Goal: Task Accomplishment & Management: Complete application form

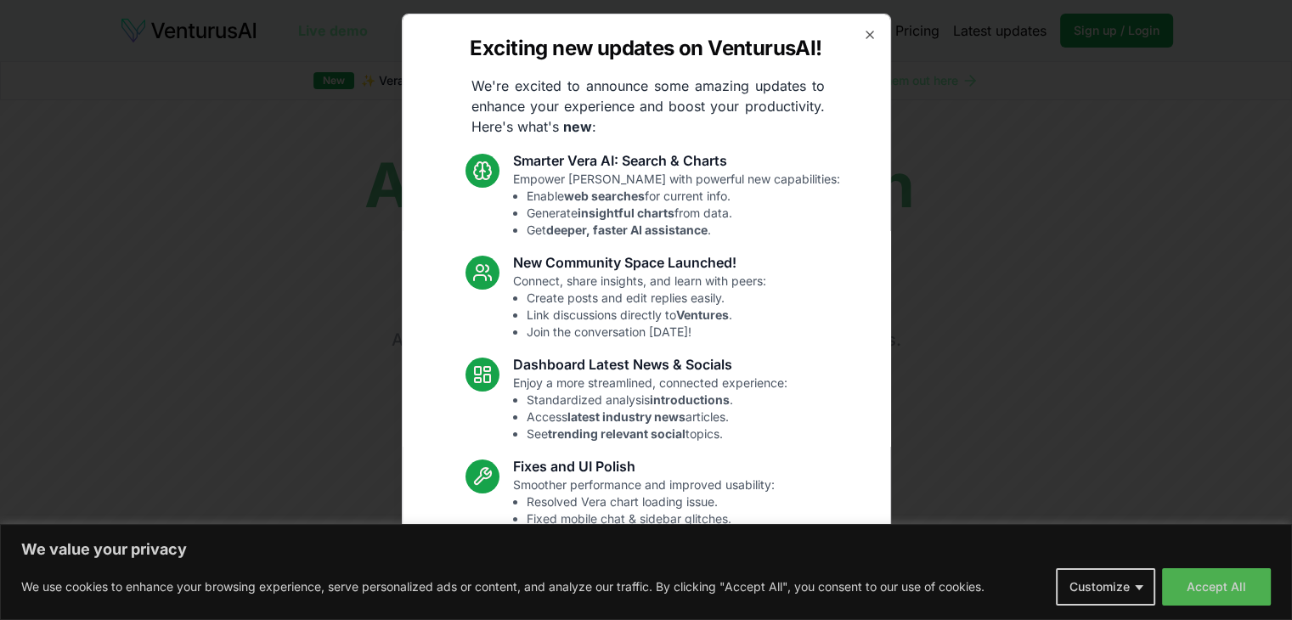
click at [846, 37] on div "Exciting new updates on VenturusAI! We're excited to announce some amazing upda…" at bounding box center [646, 310] width 489 height 593
click at [863, 31] on icon "button" at bounding box center [870, 35] width 14 height 14
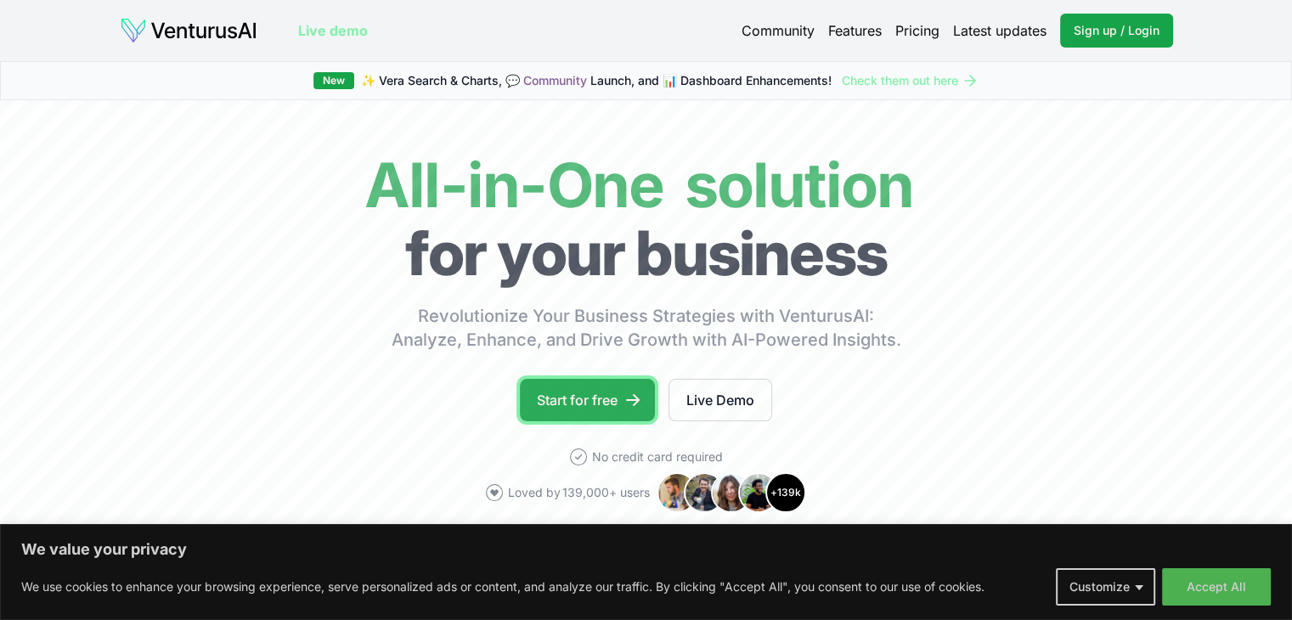
click at [580, 386] on link "Start for free" at bounding box center [587, 400] width 135 height 42
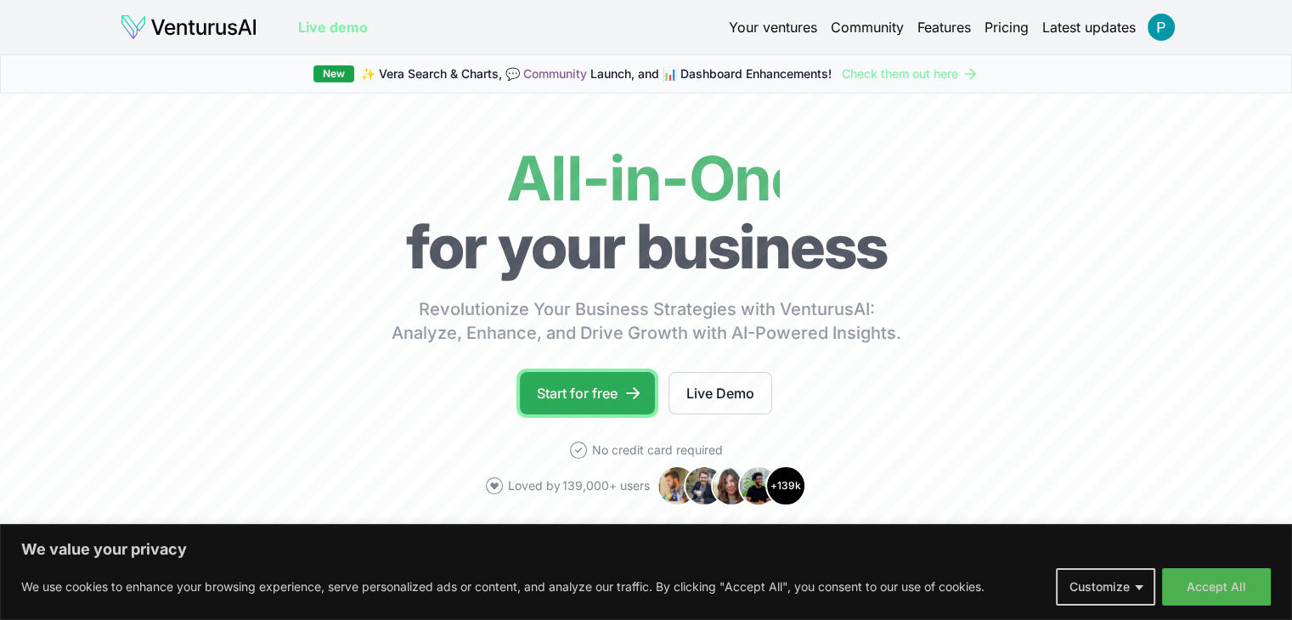
click at [555, 388] on link "Start for free" at bounding box center [587, 393] width 135 height 42
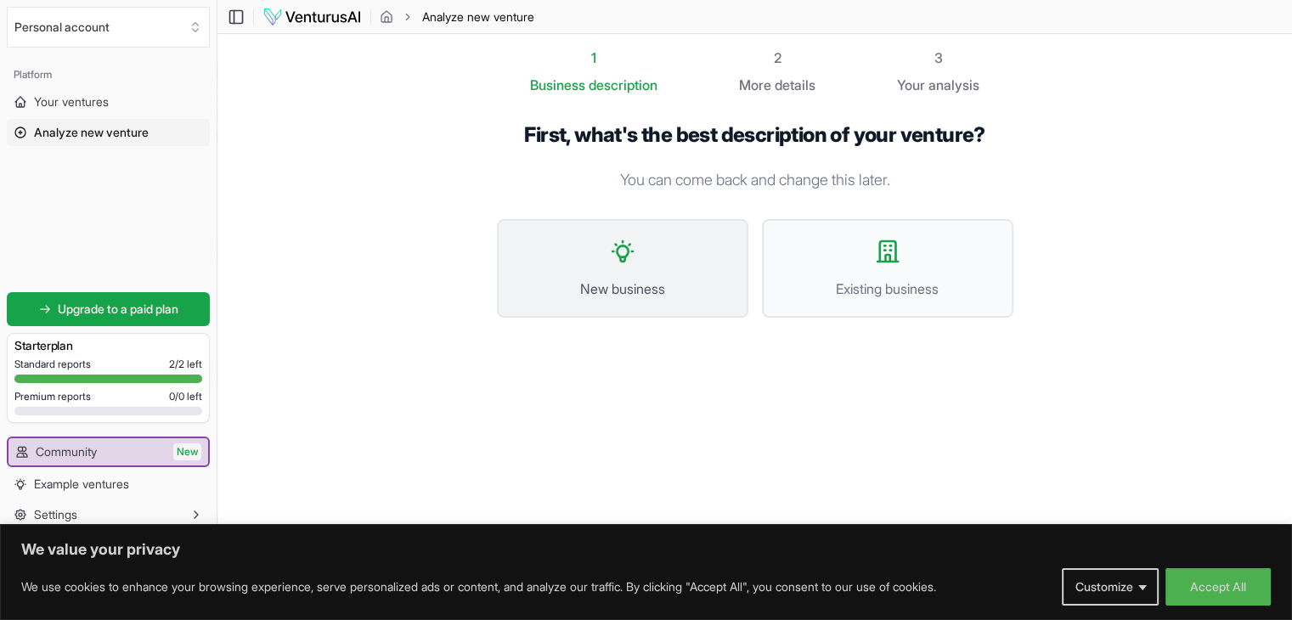
click at [646, 272] on button "New business" at bounding box center [622, 268] width 251 height 99
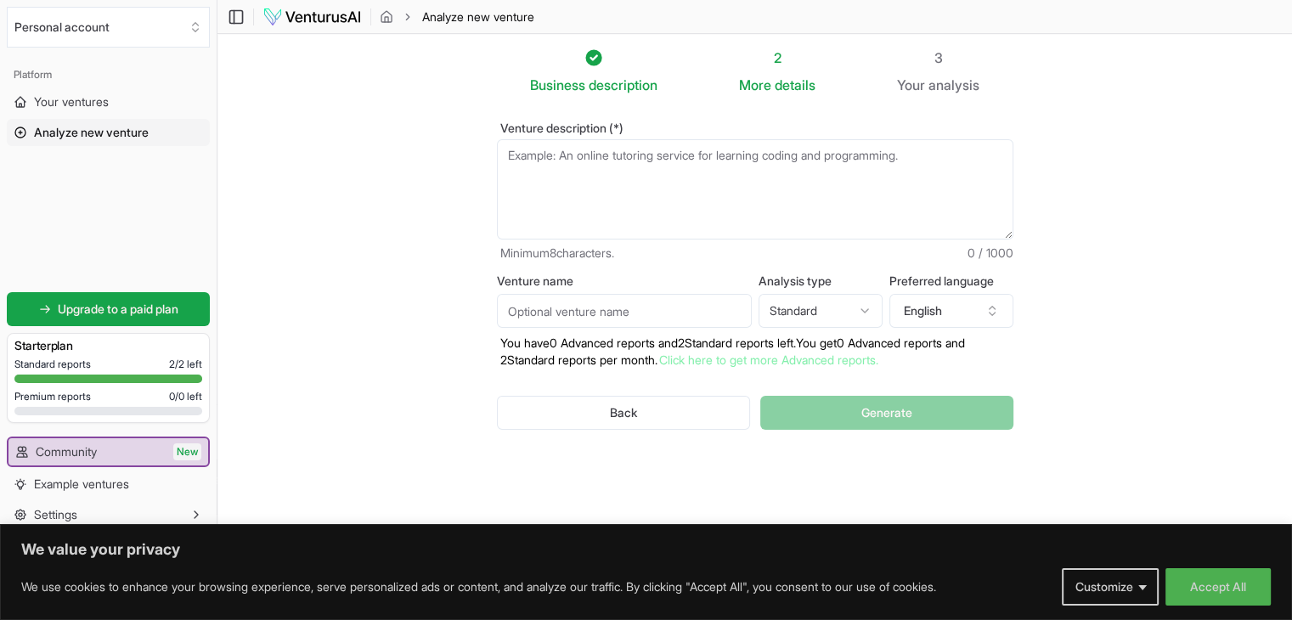
click at [679, 149] on textarea "Venture description (*)" at bounding box center [755, 189] width 516 height 100
paste textarea "Wite me a pracical investment for india this thesis, refine it and make it bett…"
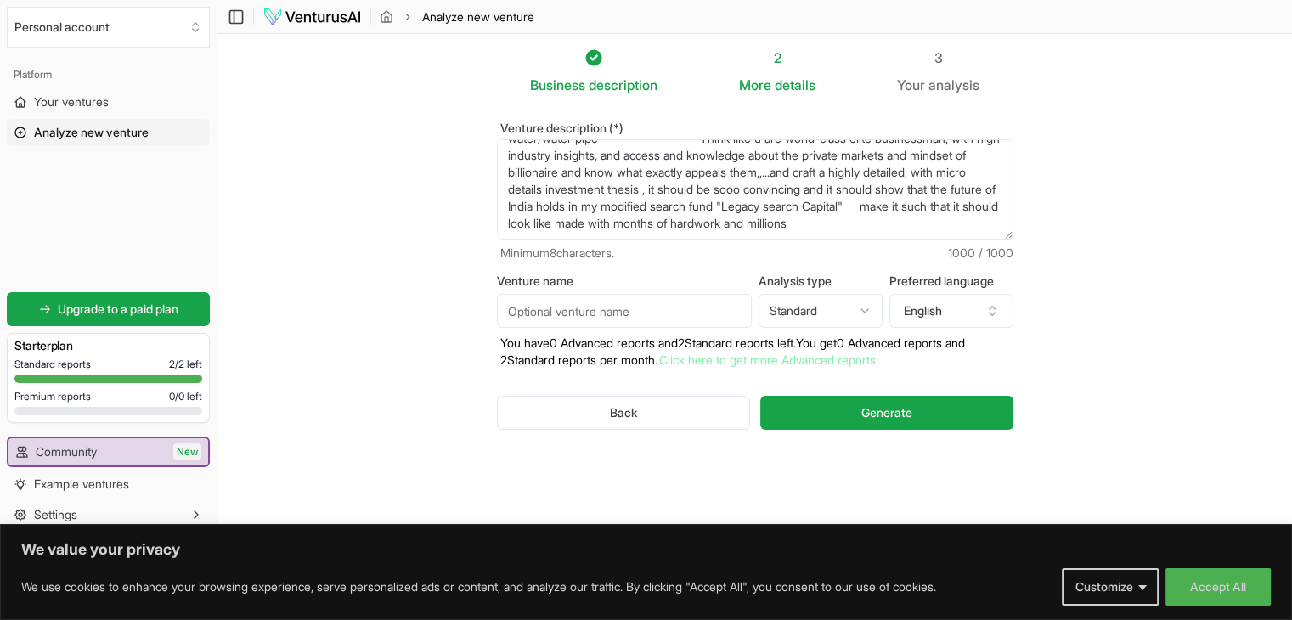
scroll to position [119, 0]
click at [846, 177] on textarea "Wite me a pracical investment for india this thesis, refine it and make it bett…" at bounding box center [755, 189] width 516 height 100
drag, startPoint x: 542, startPoint y: 210, endPoint x: 722, endPoint y: 222, distance: 180.5
click at [722, 222] on textarea "Wite me a pracical investment for india this thesis, refine it and make it bett…" at bounding box center [755, 189] width 516 height 100
click at [644, 202] on textarea "Wite me a pracical investment for india this thesis, refine it and make it bett…" at bounding box center [755, 189] width 516 height 100
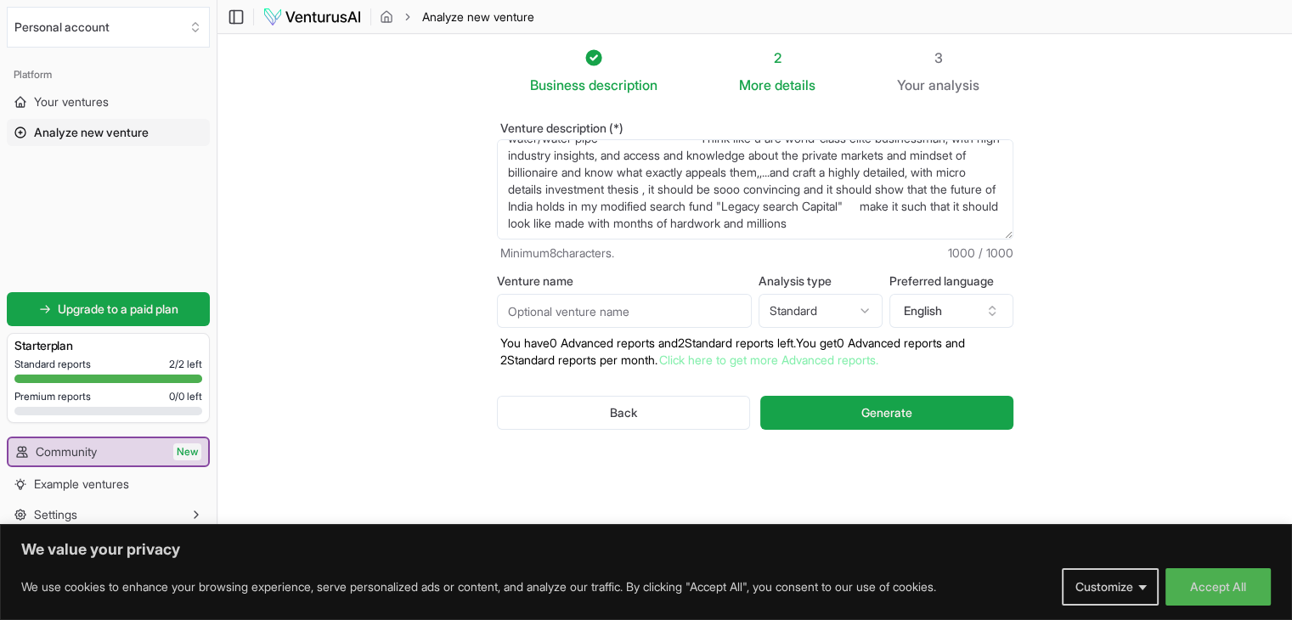
drag, startPoint x: 644, startPoint y: 202, endPoint x: 571, endPoint y: 201, distance: 73.0
click at [571, 201] on textarea "Wite me a pracical investment for india this thesis, refine it and make it bett…" at bounding box center [755, 189] width 516 height 100
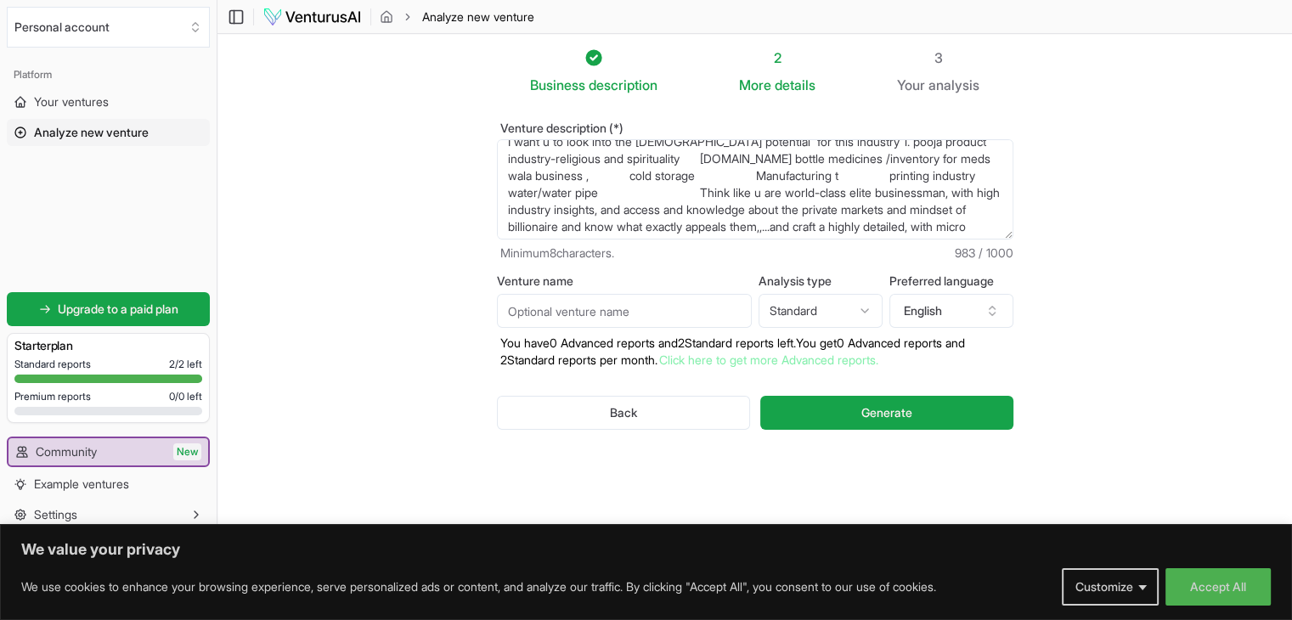
scroll to position [37, 0]
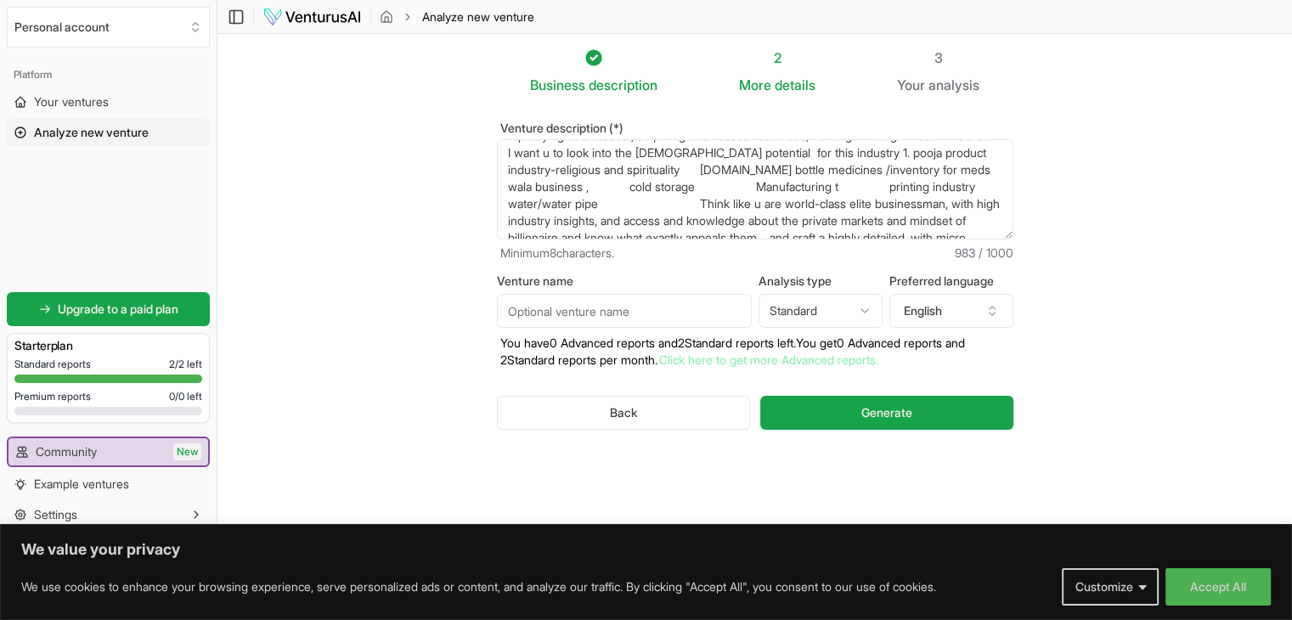
type textarea "Wite me a pracical investment for india this thesis, refine it and make it bett…"
click at [690, 316] on input "Venture name" at bounding box center [624, 311] width 255 height 34
type input "ABCC"
click at [776, 312] on html "We value your privacy We use cookies to enhance your browsing experience, serve…" at bounding box center [646, 310] width 1292 height 620
select select "advanced"
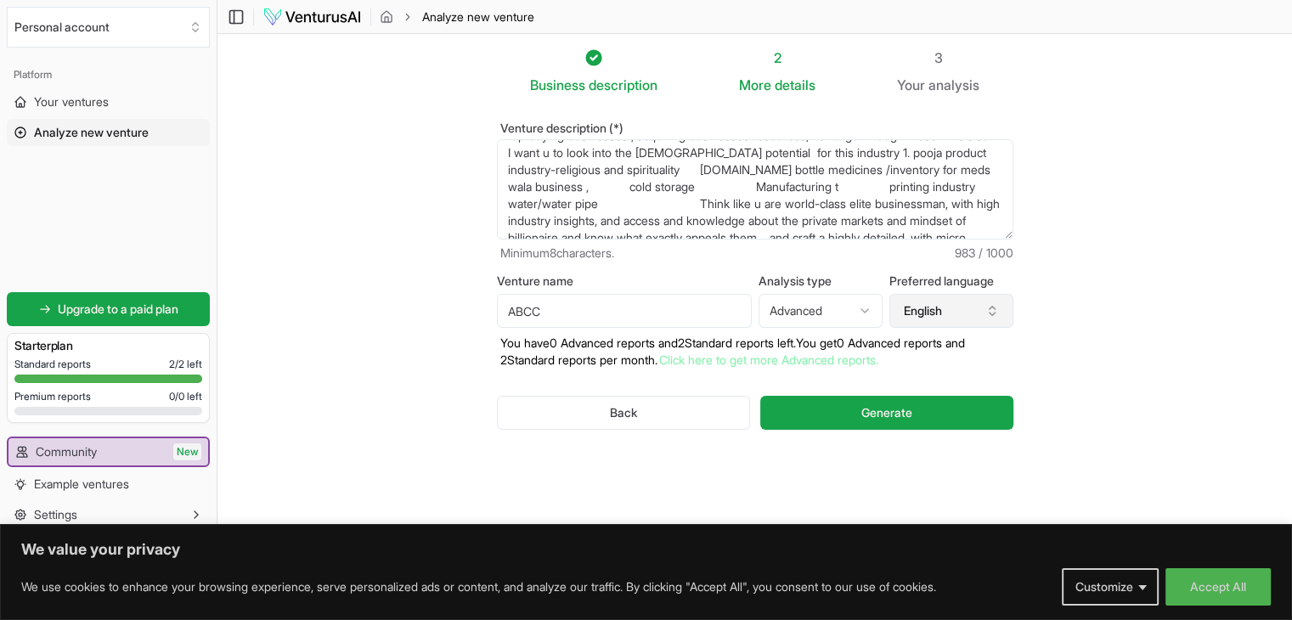
click at [921, 306] on button "English" at bounding box center [951, 311] width 124 height 34
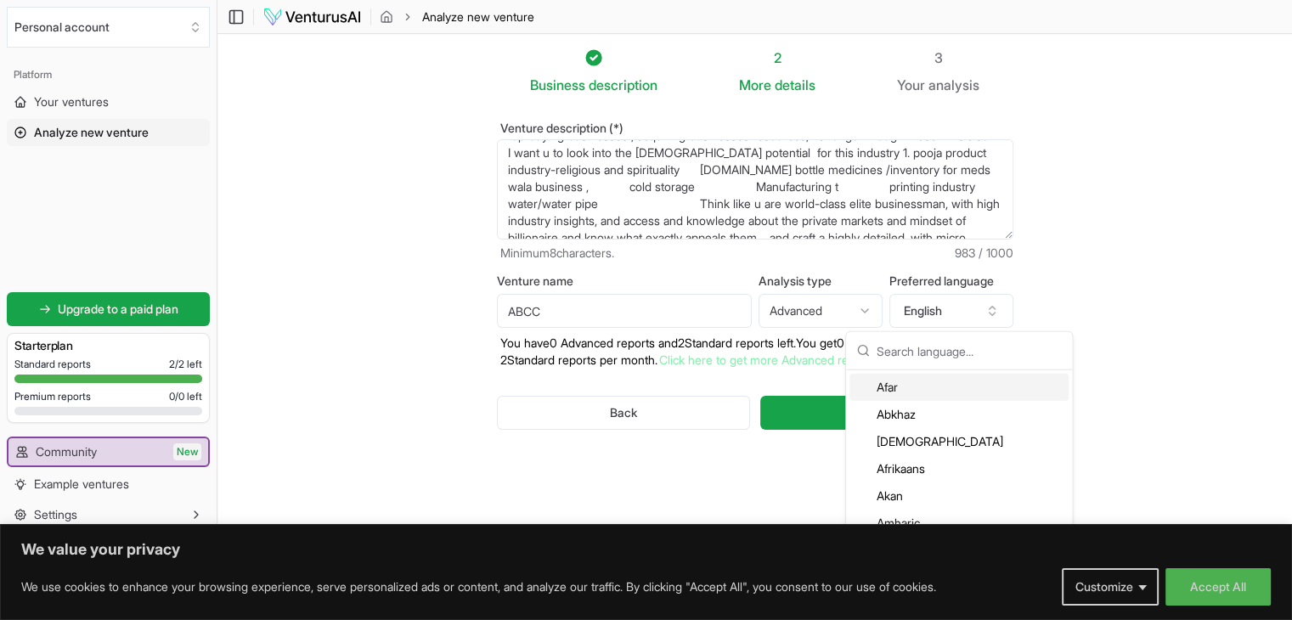
click at [1067, 270] on section "Business description 2 More details 3 Your analysis Venture description (*) Min…" at bounding box center [754, 284] width 1074 height 501
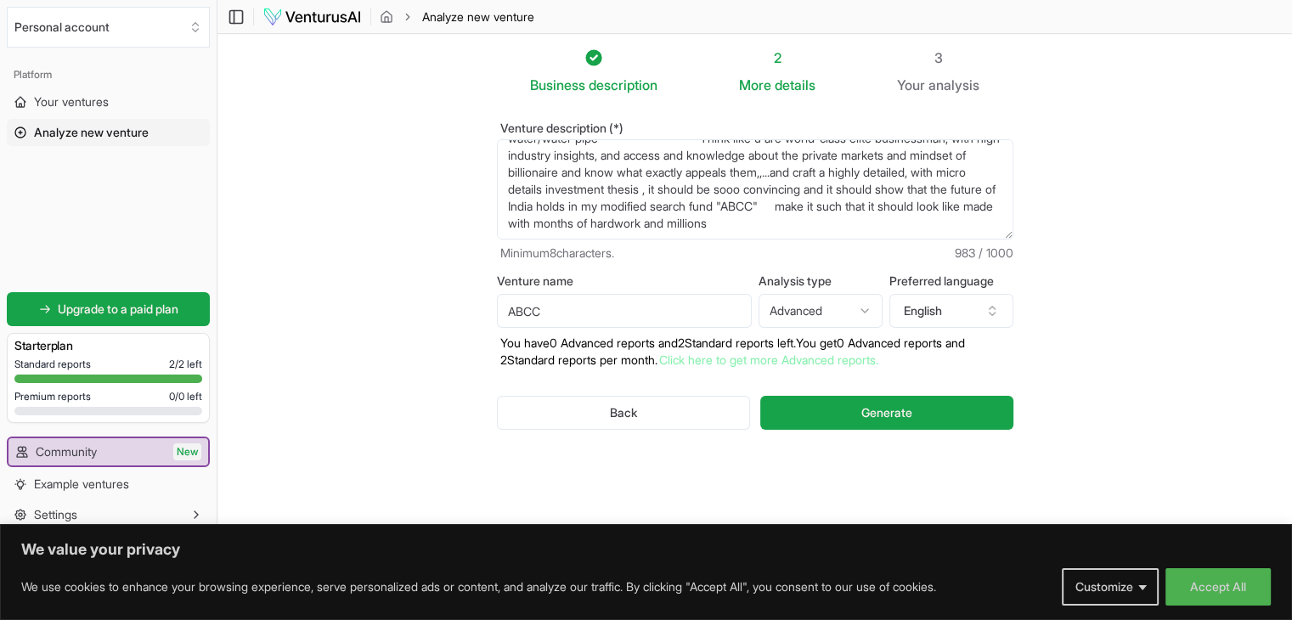
scroll to position [104, 0]
click at [834, 391] on div "Back Generate" at bounding box center [755, 413] width 516 height 88
click at [842, 410] on button "Generate" at bounding box center [886, 413] width 252 height 34
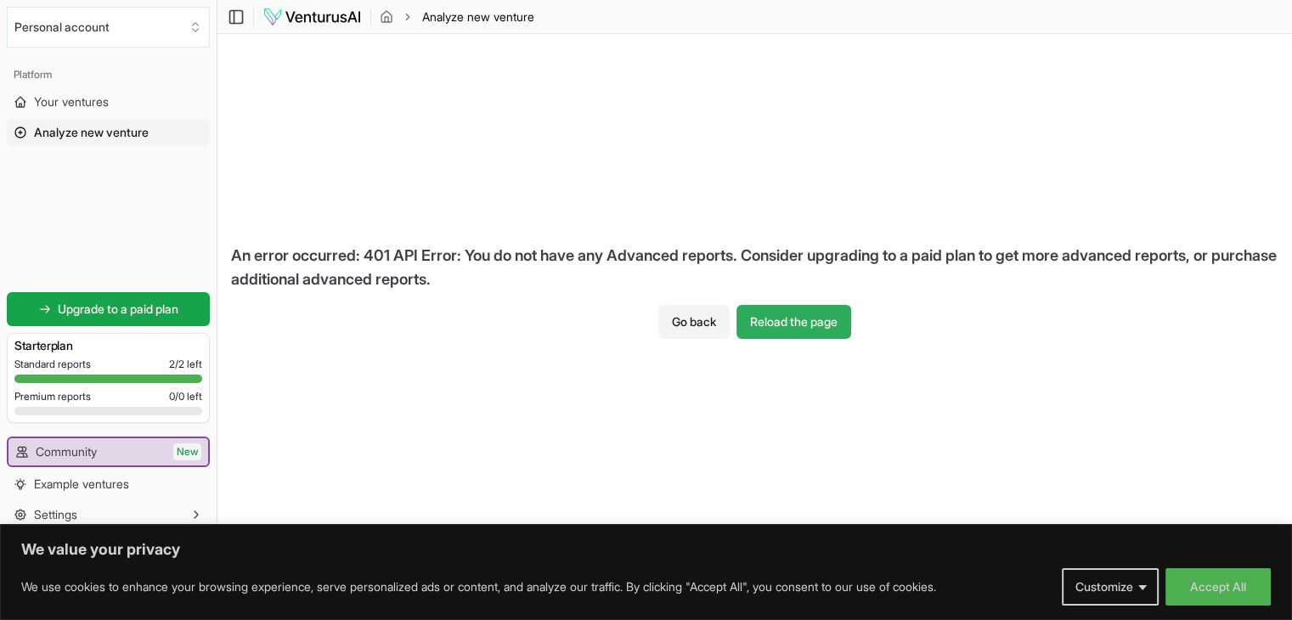
click at [763, 324] on button "Reload the page" at bounding box center [793, 322] width 115 height 34
